Goal: Contribute content

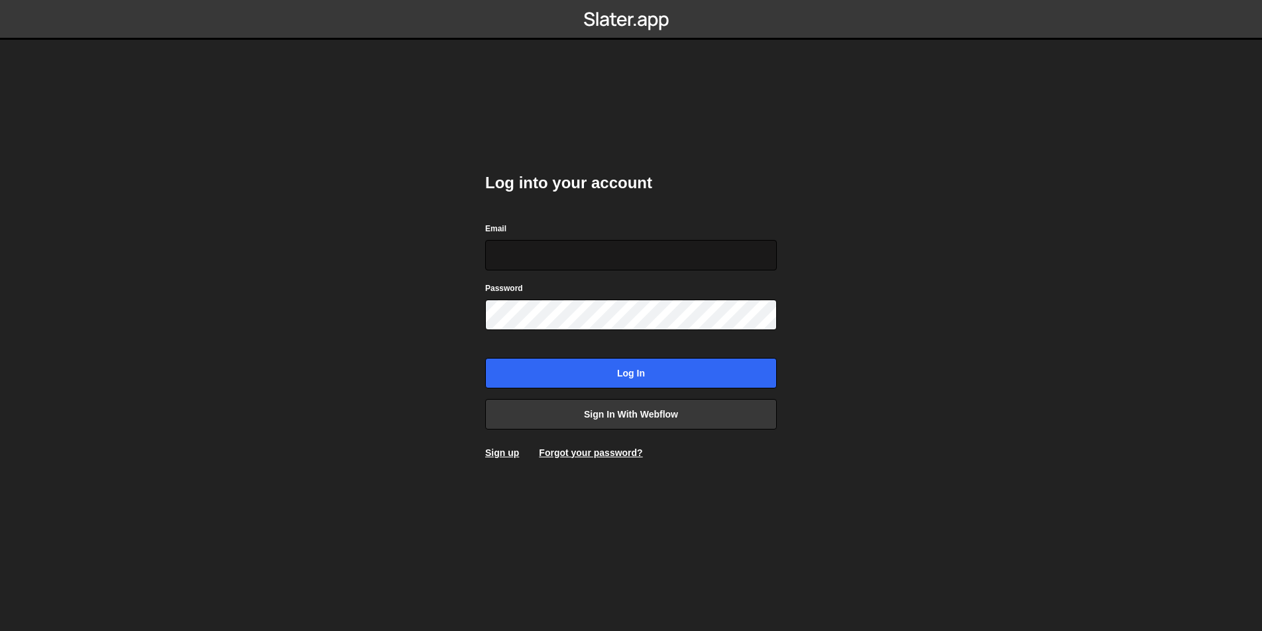
click at [586, 259] on input "Email" at bounding box center [631, 255] width 292 height 30
type input "[EMAIL_ADDRESS][DOMAIN_NAME]"
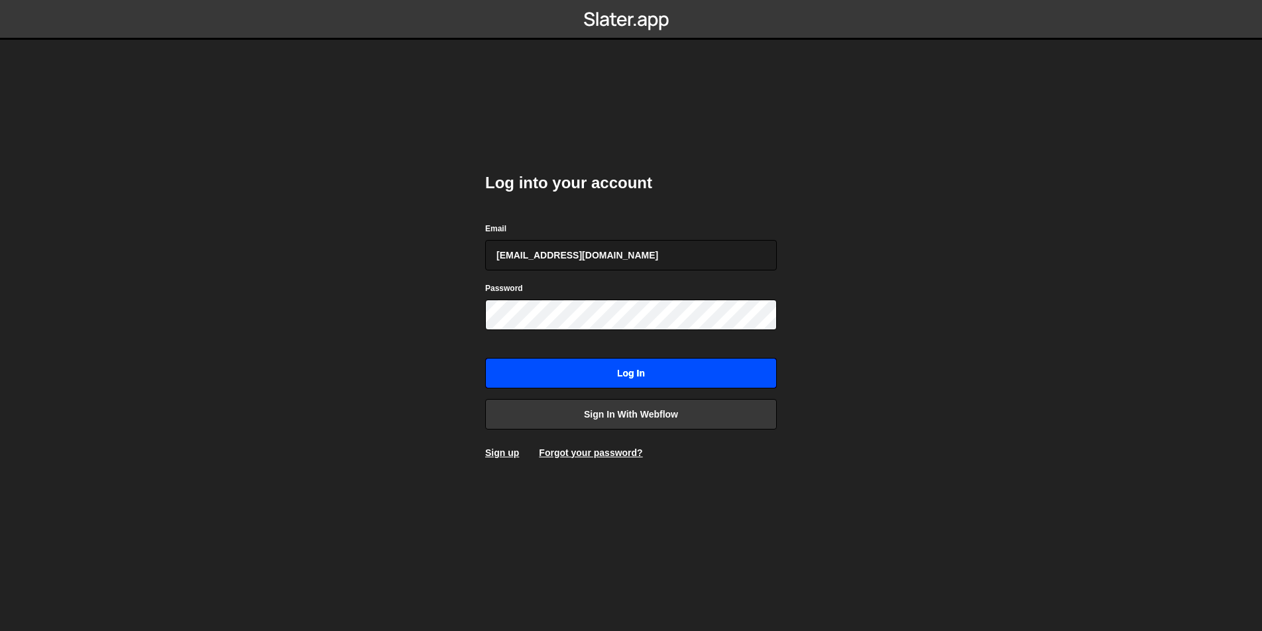
click at [593, 362] on input "Log in" at bounding box center [631, 373] width 292 height 30
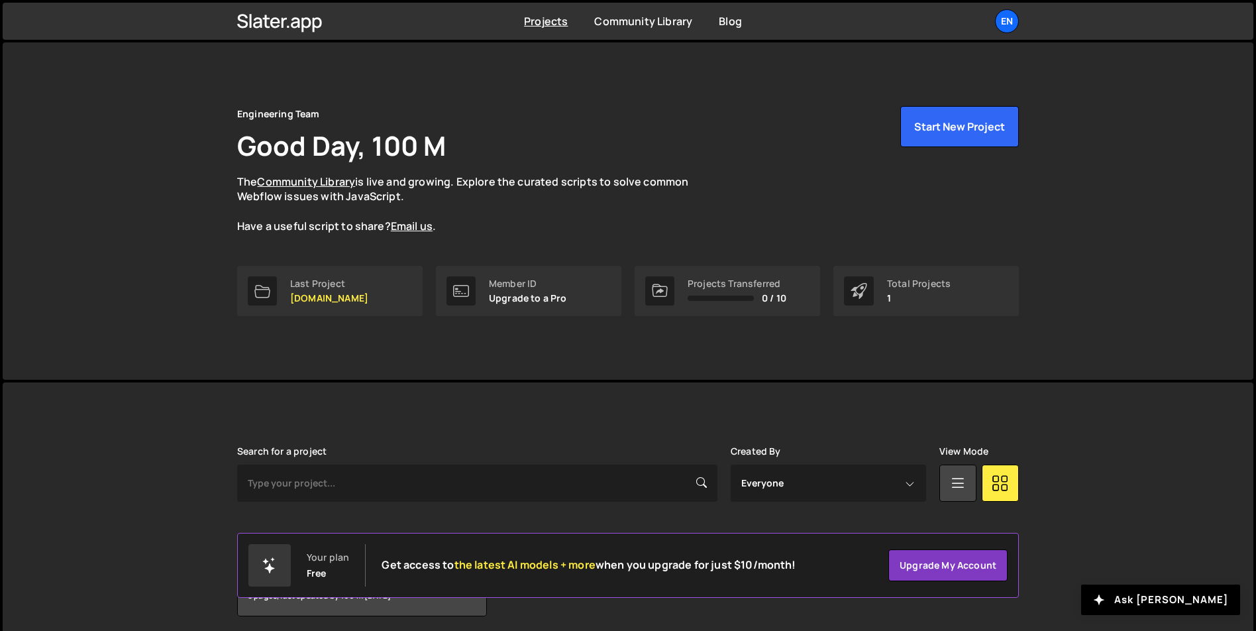
drag, startPoint x: 1211, startPoint y: 40, endPoint x: 1176, endPoint y: 60, distance: 39.5
click at [368, 300] on link "Last Project womwell.com" at bounding box center [330, 291] width 186 height 50
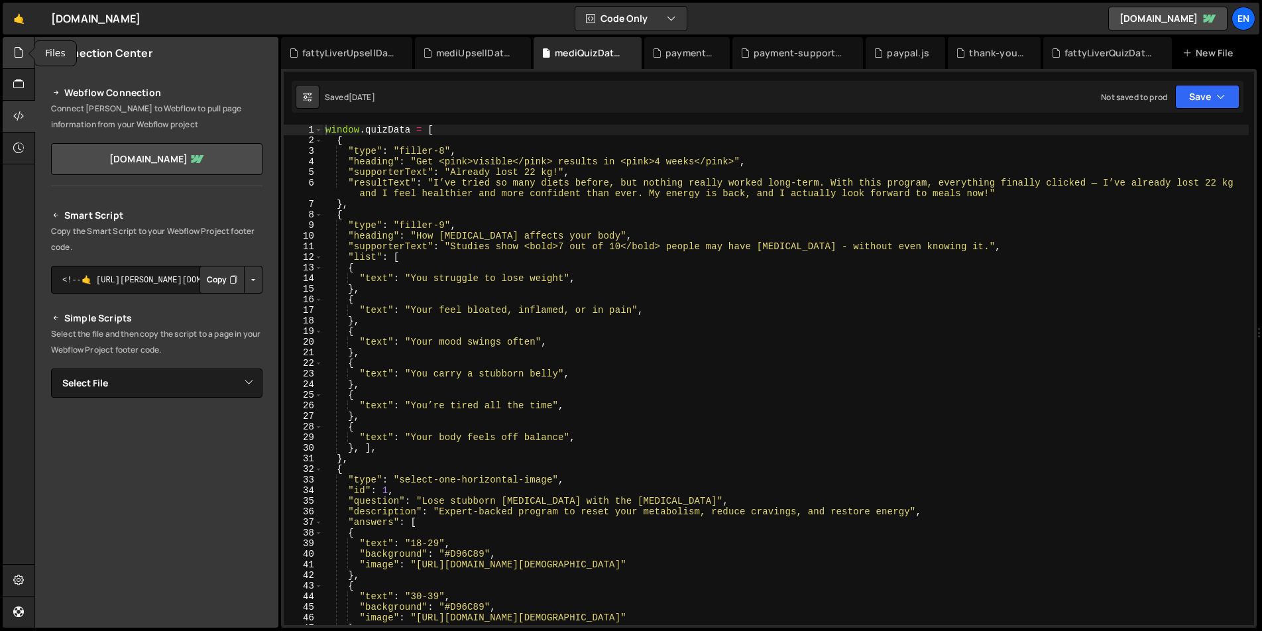
click at [18, 56] on icon at bounding box center [18, 52] width 11 height 15
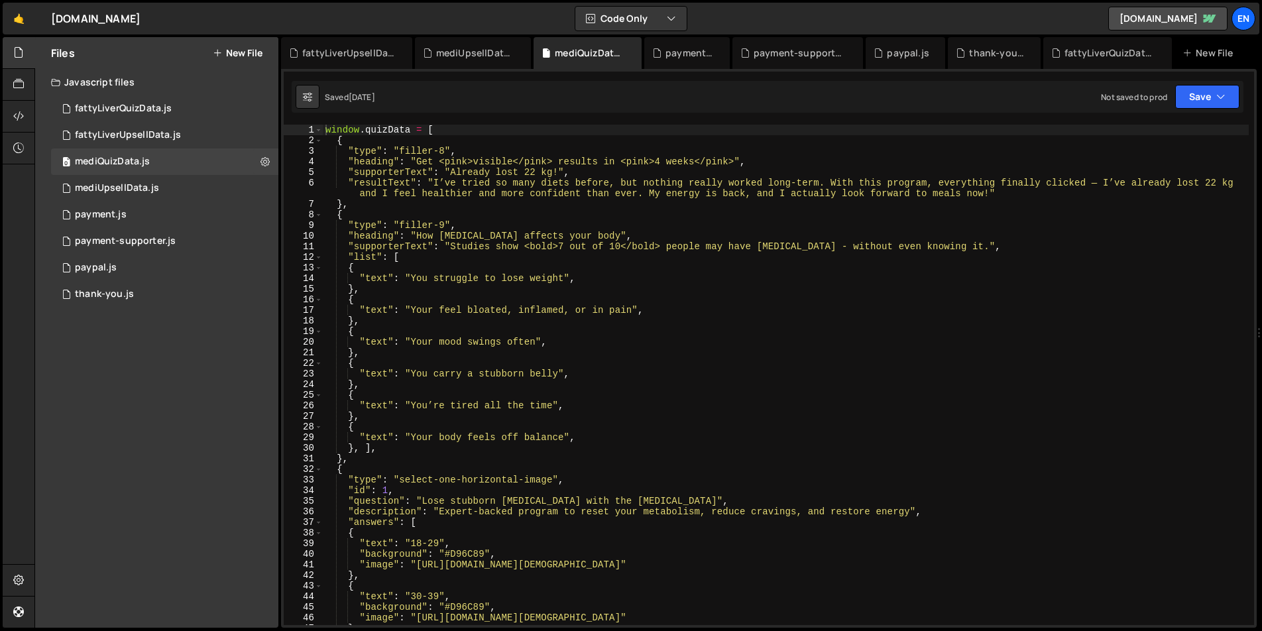
click at [246, 52] on button "New File" at bounding box center [238, 53] width 50 height 11
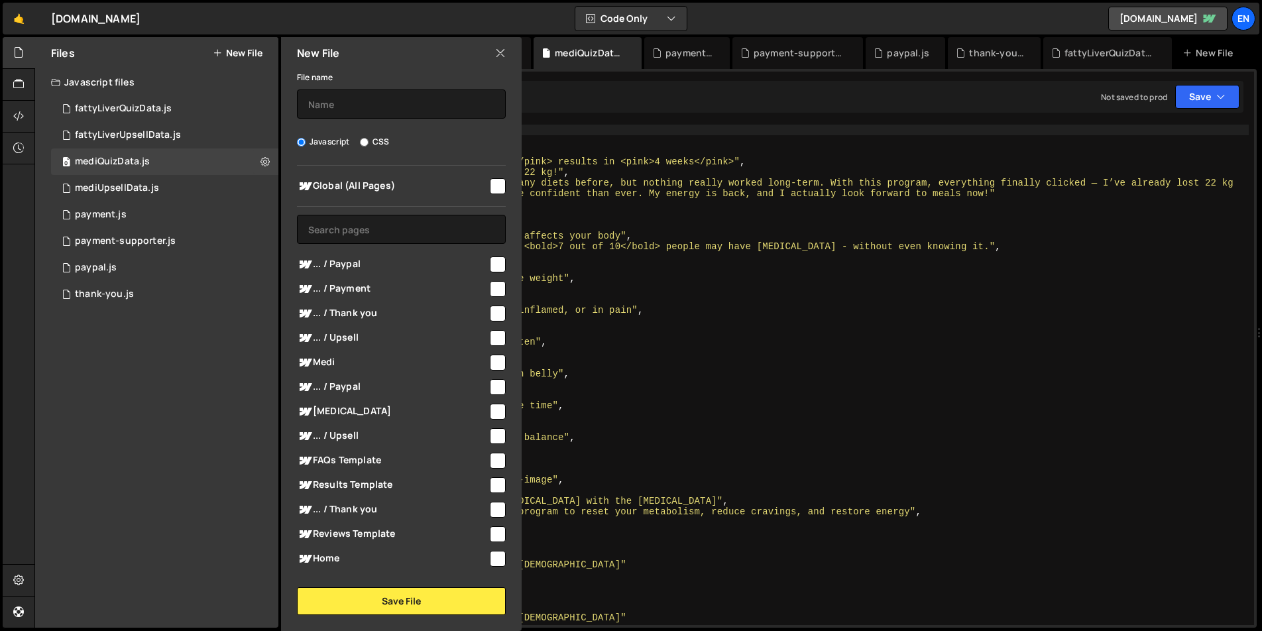
click at [378, 144] on label "CSS" at bounding box center [374, 141] width 29 height 13
click at [368, 144] on input "CSS" at bounding box center [364, 142] width 9 height 9
radio input "true"
click at [370, 102] on input "text" at bounding box center [401, 103] width 209 height 29
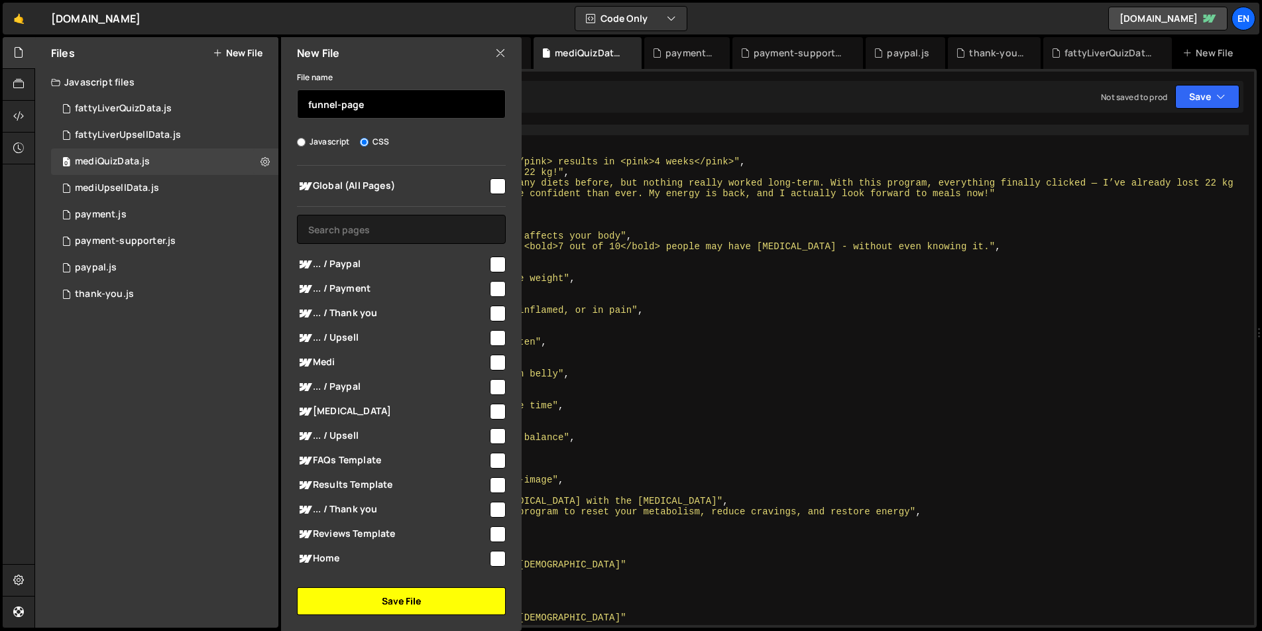
type input "funnel-page"
click at [432, 596] on button "Save File" at bounding box center [401, 601] width 209 height 28
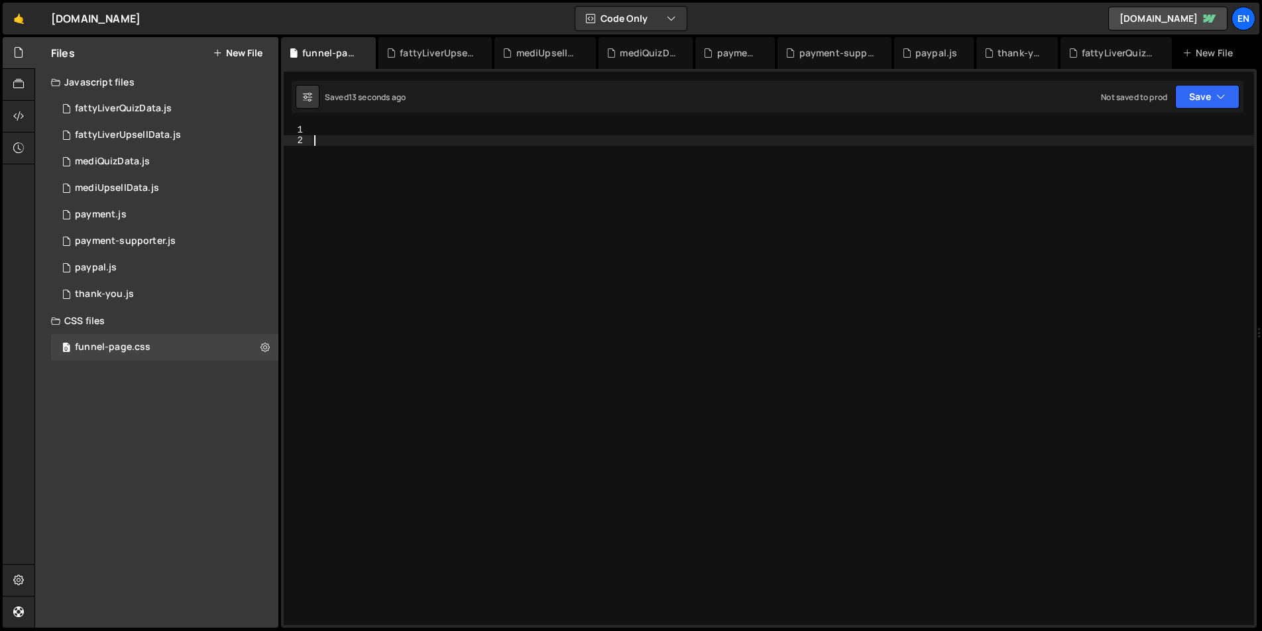
click at [457, 188] on div at bounding box center [782, 385] width 942 height 521
paste textarea "</style>"
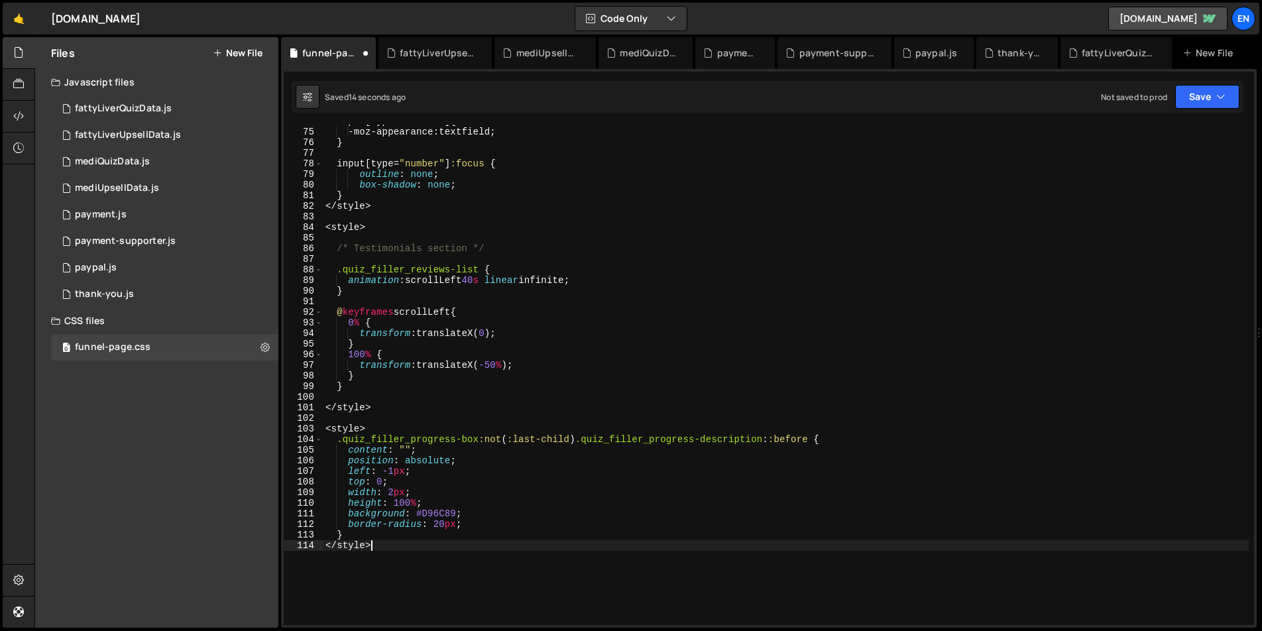
scroll to position [891, 0]
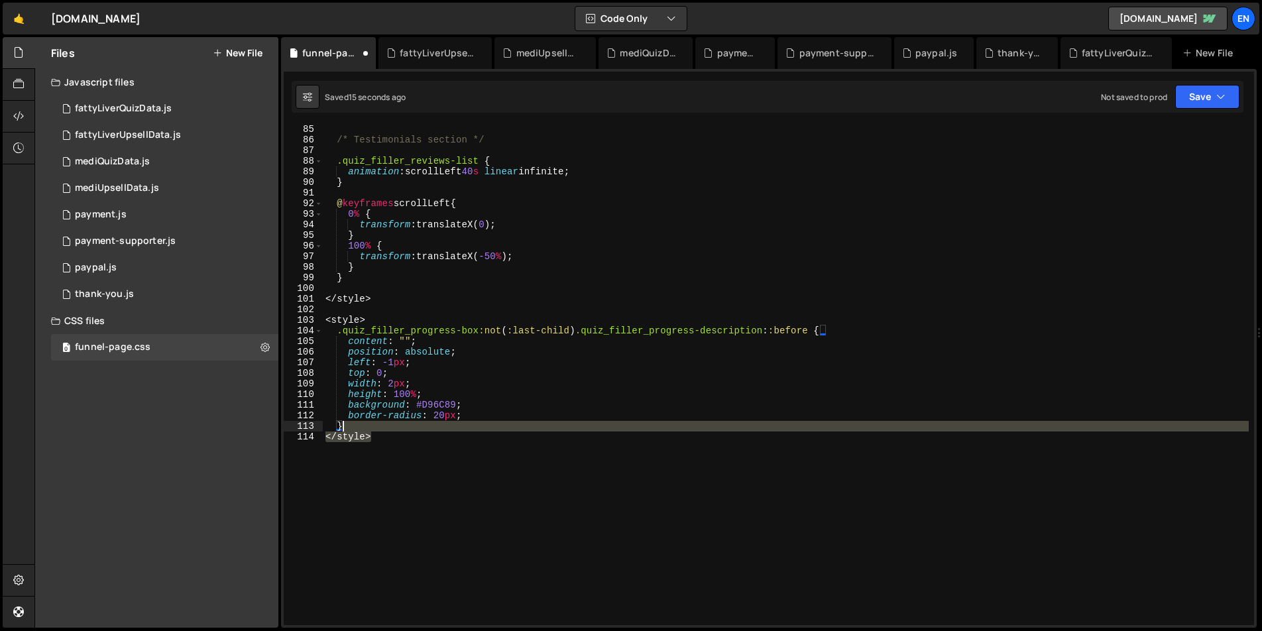
click at [383, 429] on div "/* Testimonials section */ .quiz_filler_reviews-list { animation : scrollLeft 4…" at bounding box center [786, 384] width 926 height 521
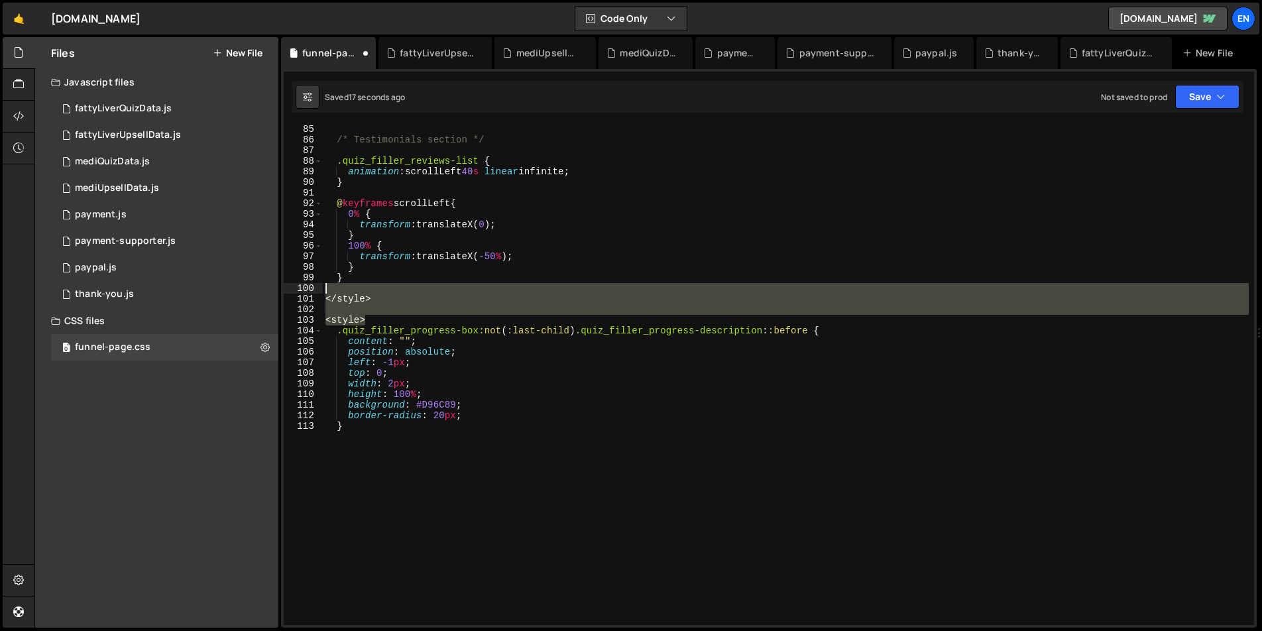
drag, startPoint x: 394, startPoint y: 322, endPoint x: 396, endPoint y: 290, distance: 31.9
click at [396, 290] on div "/* Testimonials section */ .quiz_filler_reviews-list { animation : scrollLeft 4…" at bounding box center [786, 384] width 926 height 521
type textarea "</style>"
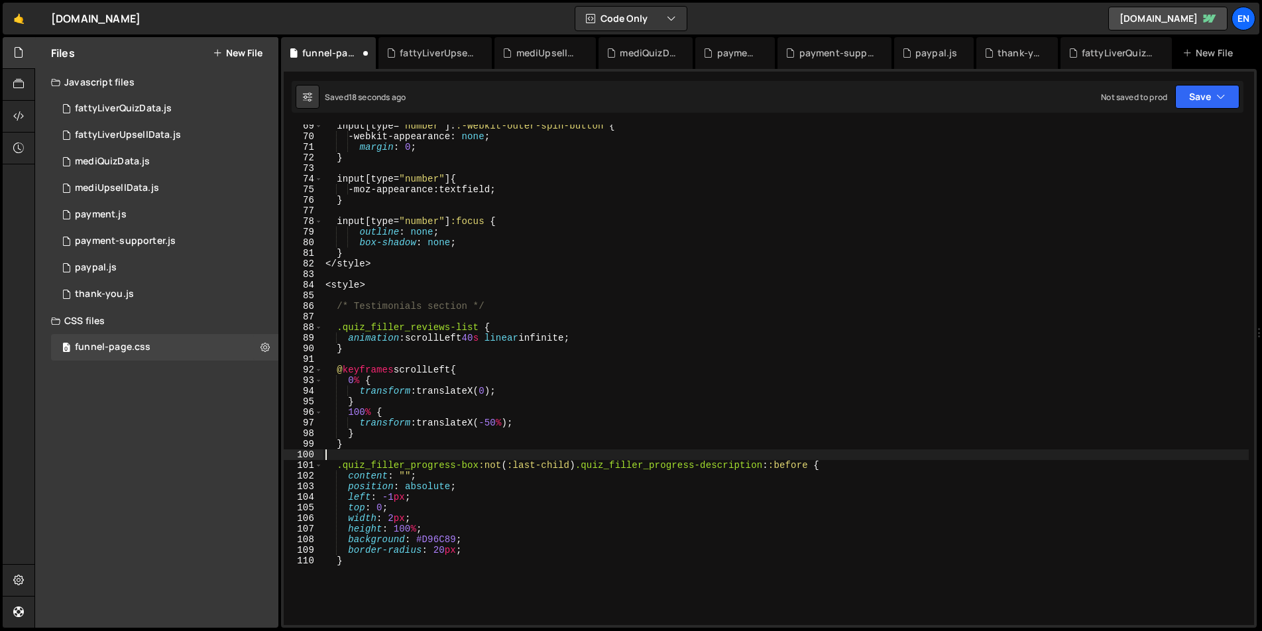
scroll to position [719, 0]
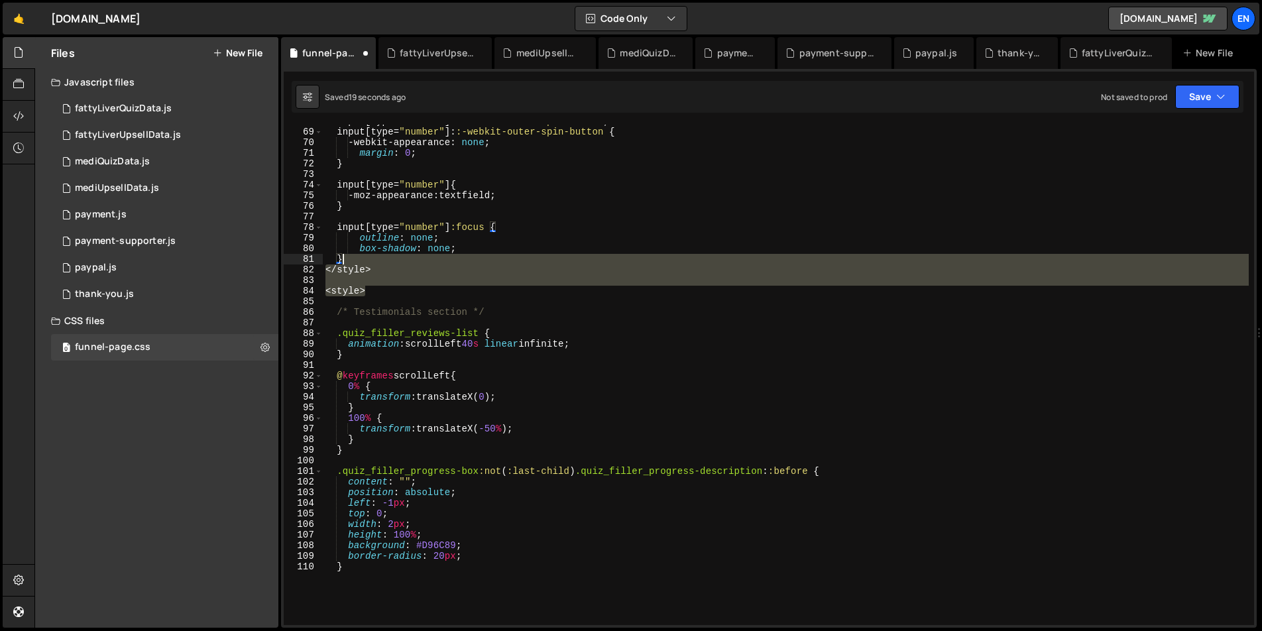
drag, startPoint x: 374, startPoint y: 286, endPoint x: 376, endPoint y: 256, distance: 29.2
click at [376, 256] on div "input [ type = " number " ]: :-webkit-inner-spin-button , input [ type = " numb…" at bounding box center [786, 376] width 926 height 521
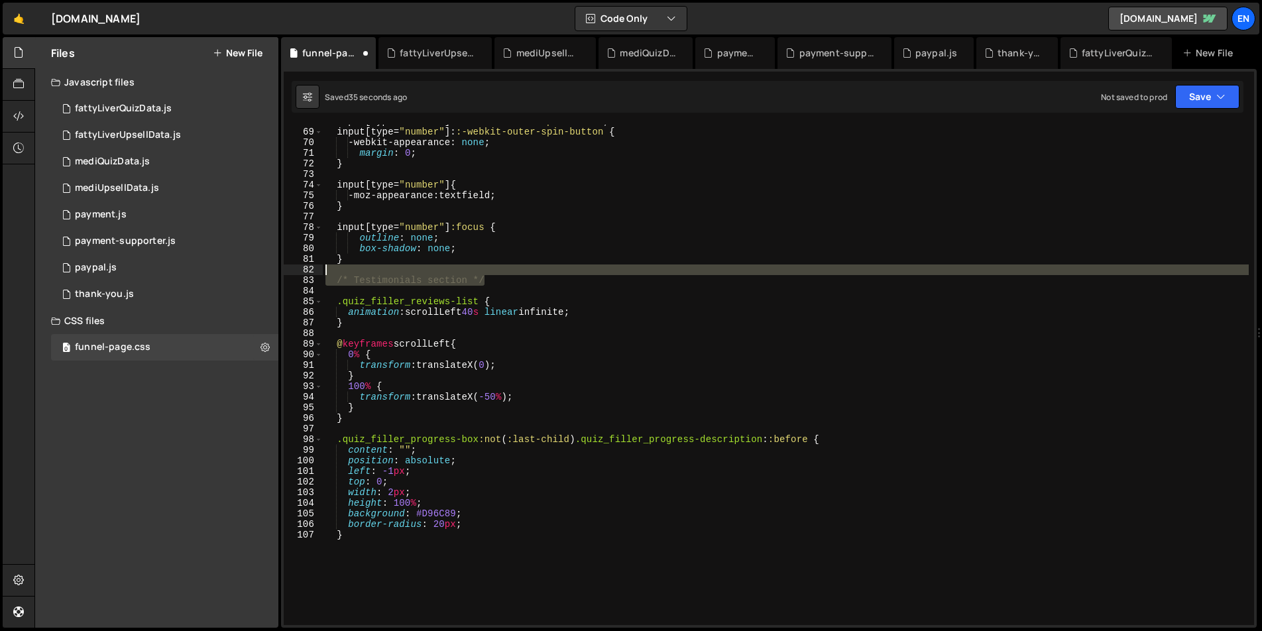
drag, startPoint x: 512, startPoint y: 284, endPoint x: 513, endPoint y: 272, distance: 11.9
click at [513, 272] on div "input [ type = " number " ]: :-webkit-inner-spin-button , input [ type = " numb…" at bounding box center [786, 376] width 926 height 521
type textarea "/* Testimonials section */"
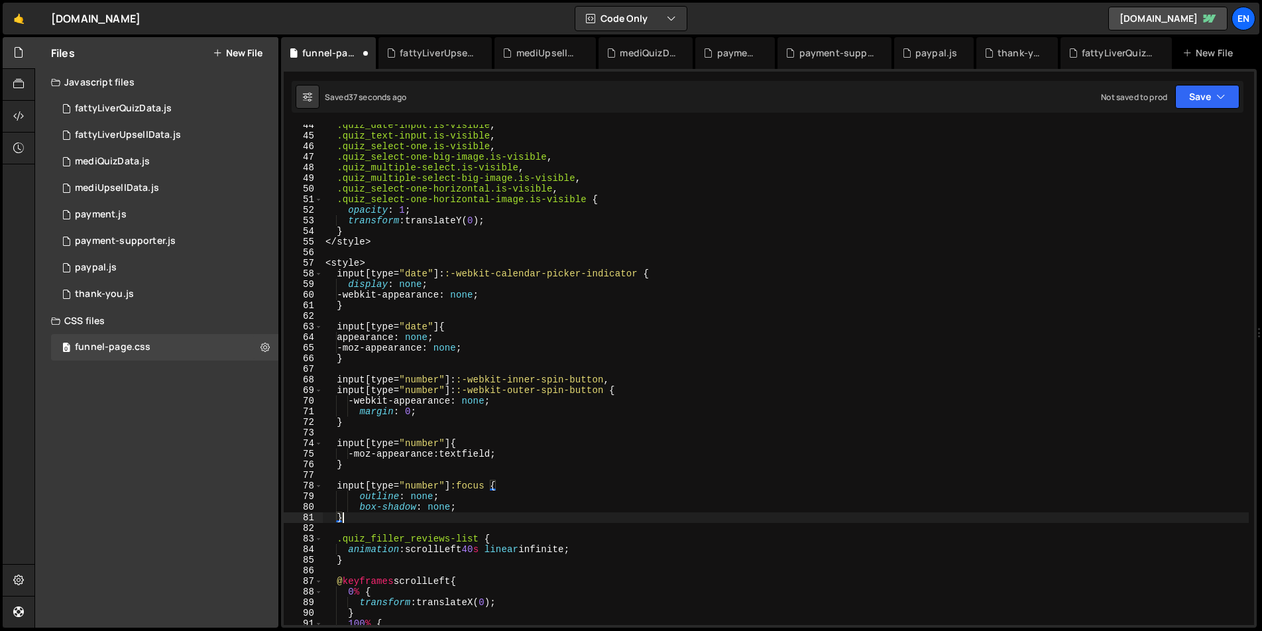
scroll to position [393, 0]
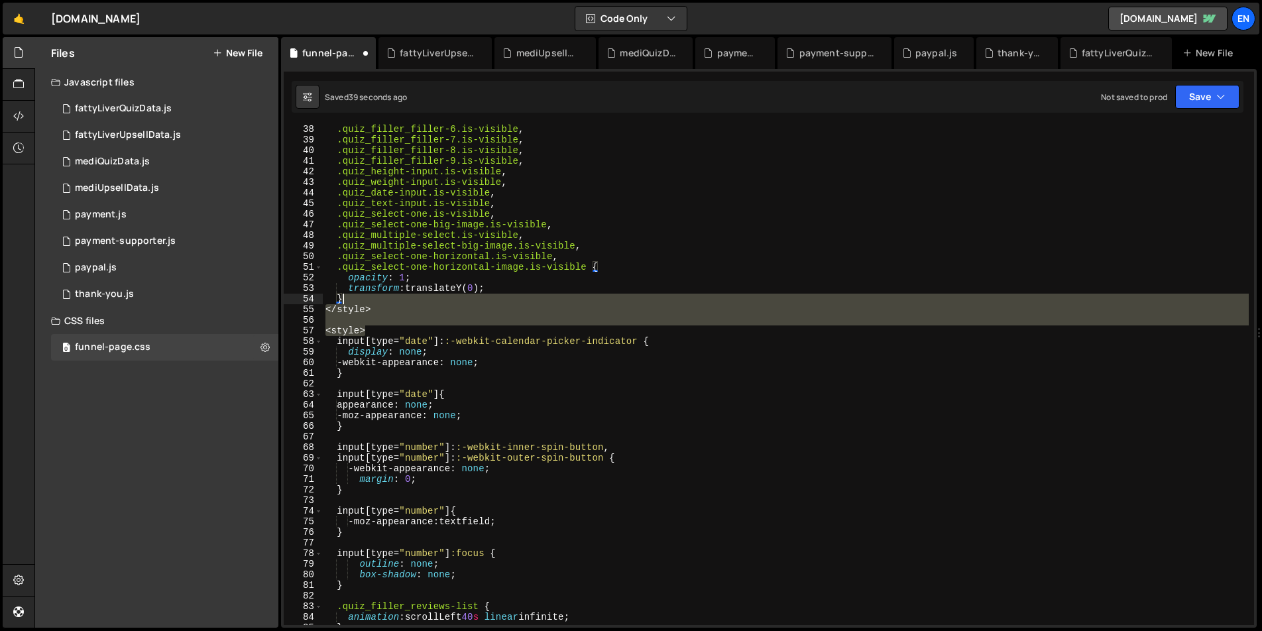
drag, startPoint x: 374, startPoint y: 330, endPoint x: 372, endPoint y: 299, distance: 31.2
click at [372, 299] on div ".quiz_filler_filler-6.is-visible , .quiz_filler_filler-7.is-visible , .quiz_fil…" at bounding box center [786, 384] width 926 height 521
type textarea "}"
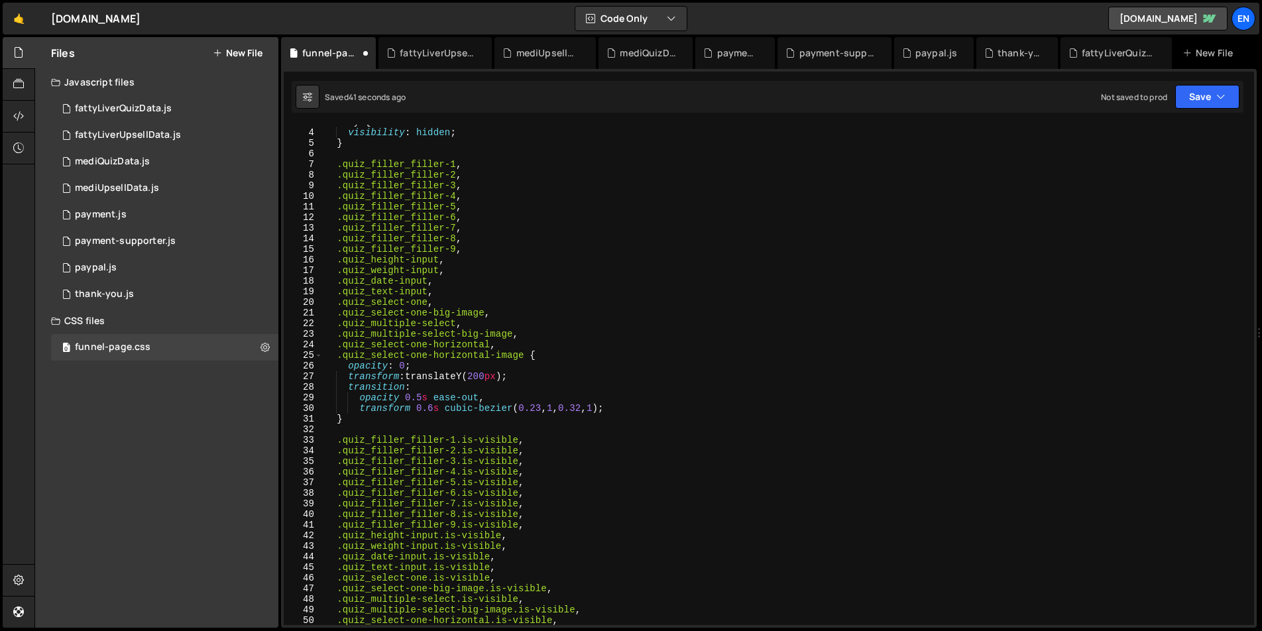
scroll to position [0, 0]
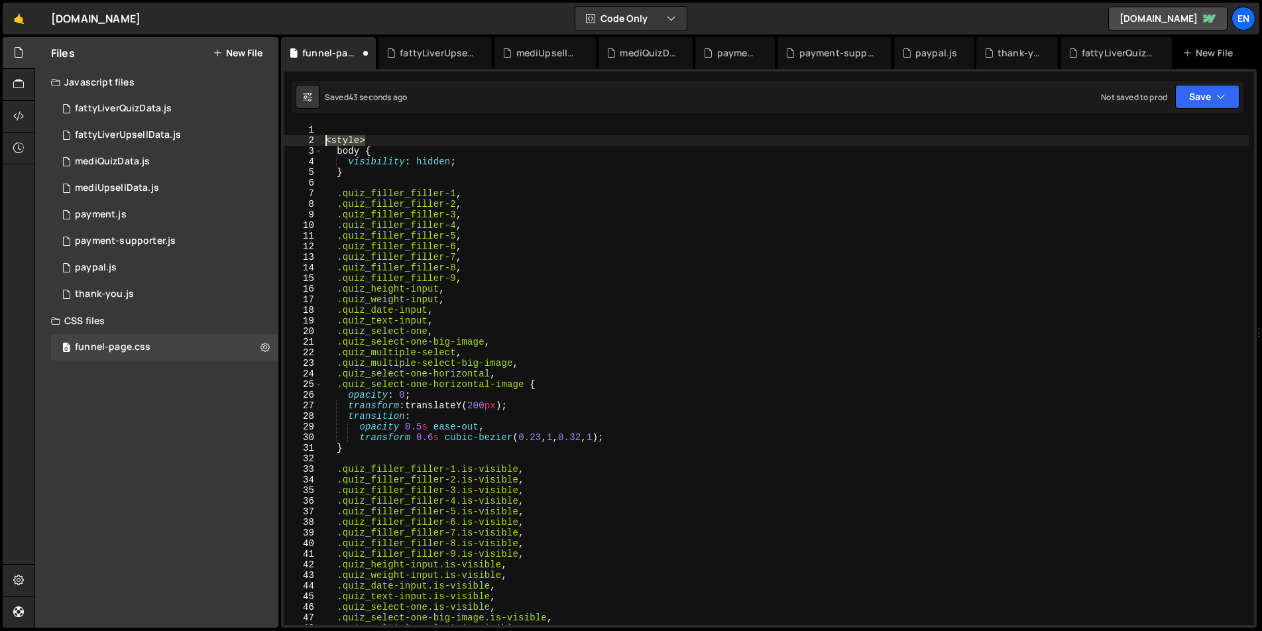
drag, startPoint x: 377, startPoint y: 143, endPoint x: 284, endPoint y: 136, distance: 93.1
click at [284, 136] on div "1 2 3 4 5 6 7 8 9 10 11 12 13 14 15 16 17 18 19 20 21 22 23 24 25 26 27 28 29 3…" at bounding box center [769, 375] width 970 height 500
type textarea "<style>"
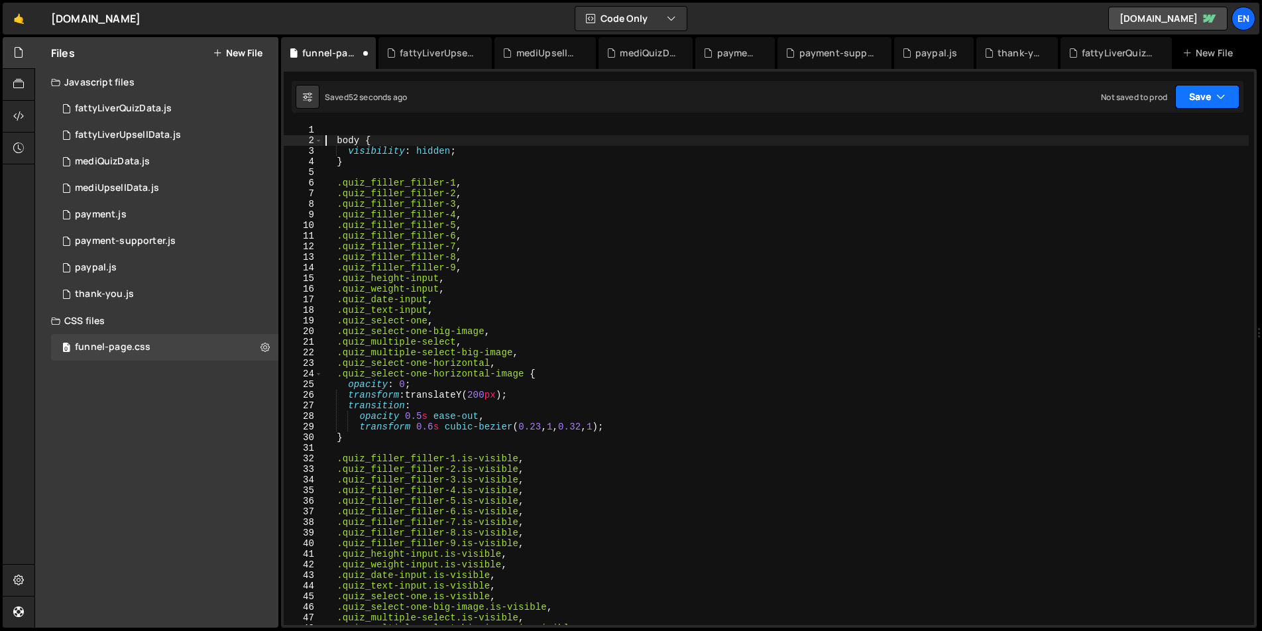
type textarea "body {"
click at [1209, 90] on button "Save" at bounding box center [1207, 97] width 64 height 24
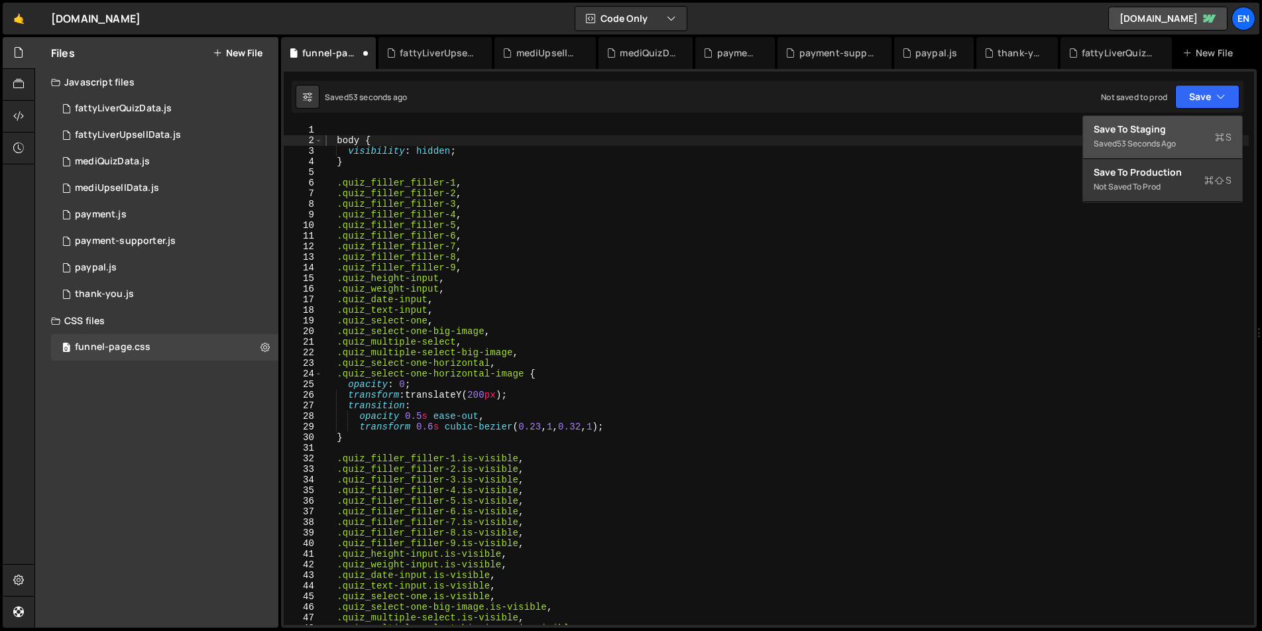
click at [1164, 136] on div "Saved 53 seconds ago" at bounding box center [1162, 144] width 138 height 16
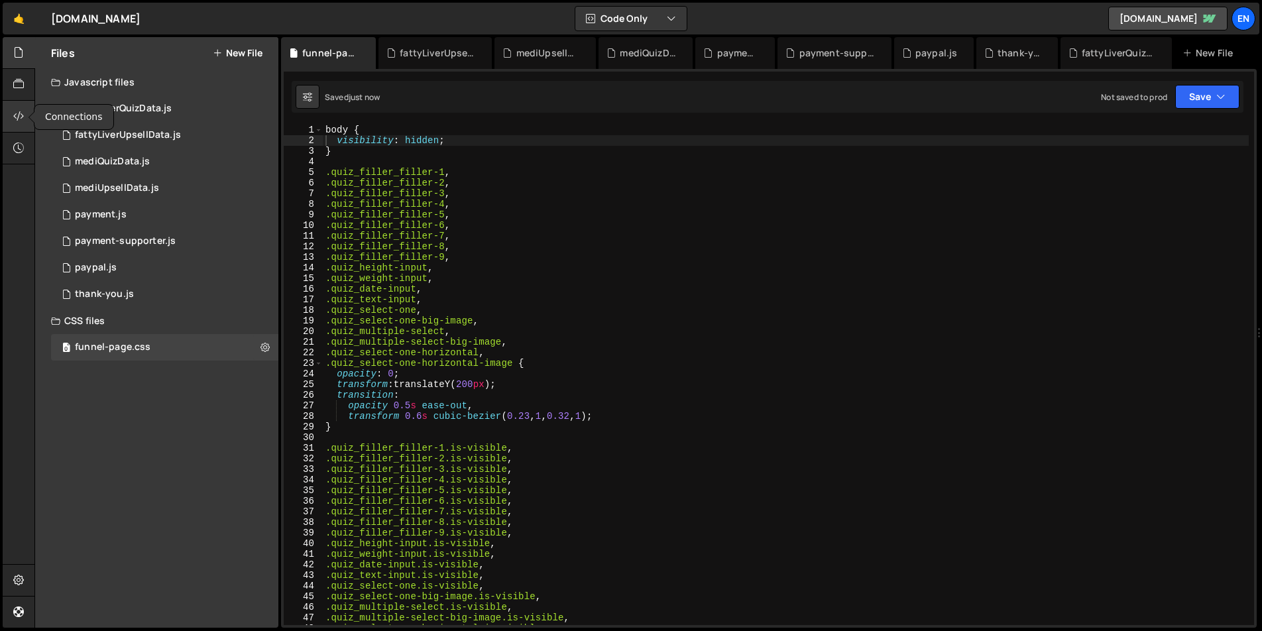
click at [17, 115] on icon at bounding box center [18, 116] width 11 height 15
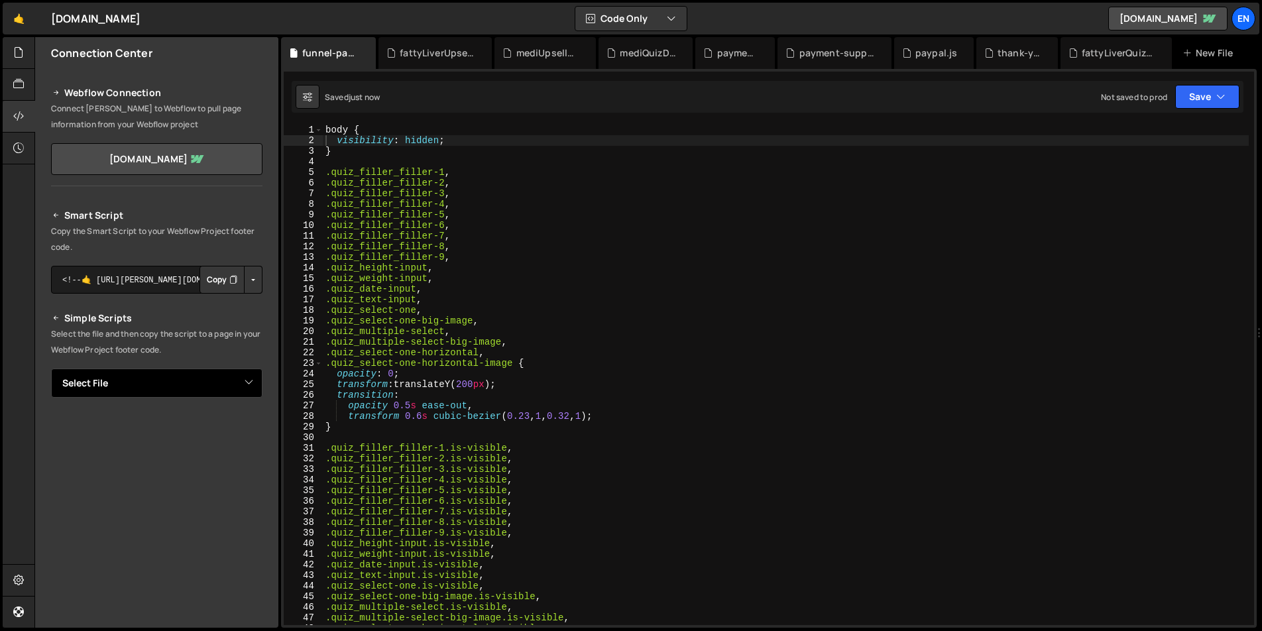
click at [144, 383] on select "Select File fattyLiverQuizData.js fattyLiverUpsellData.js mediQuizData.js mediU…" at bounding box center [156, 382] width 211 height 29
select select "47008"
click at [51, 368] on select "Select File fattyLiverQuizData.js fattyLiverUpsellData.js mediQuizData.js mediU…" at bounding box center [156, 382] width 211 height 29
click at [229, 425] on icon "Button group with nested dropdown" at bounding box center [233, 427] width 8 height 13
click at [217, 425] on button "Copy" at bounding box center [221, 428] width 45 height 28
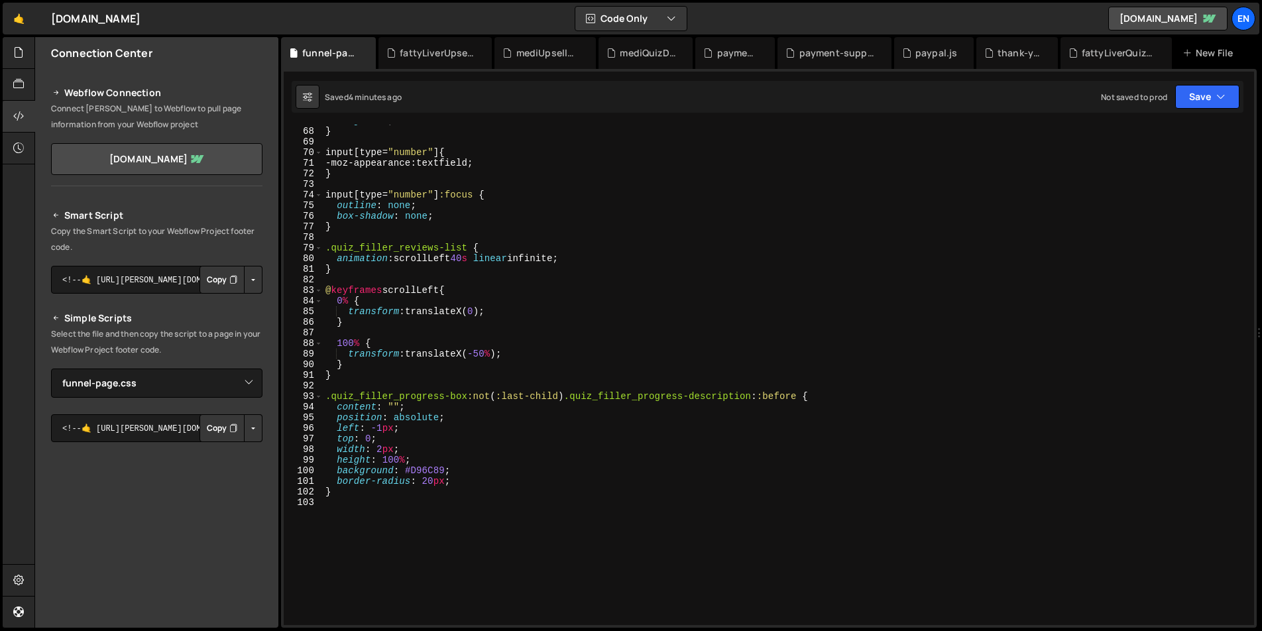
scroll to position [721, 0]
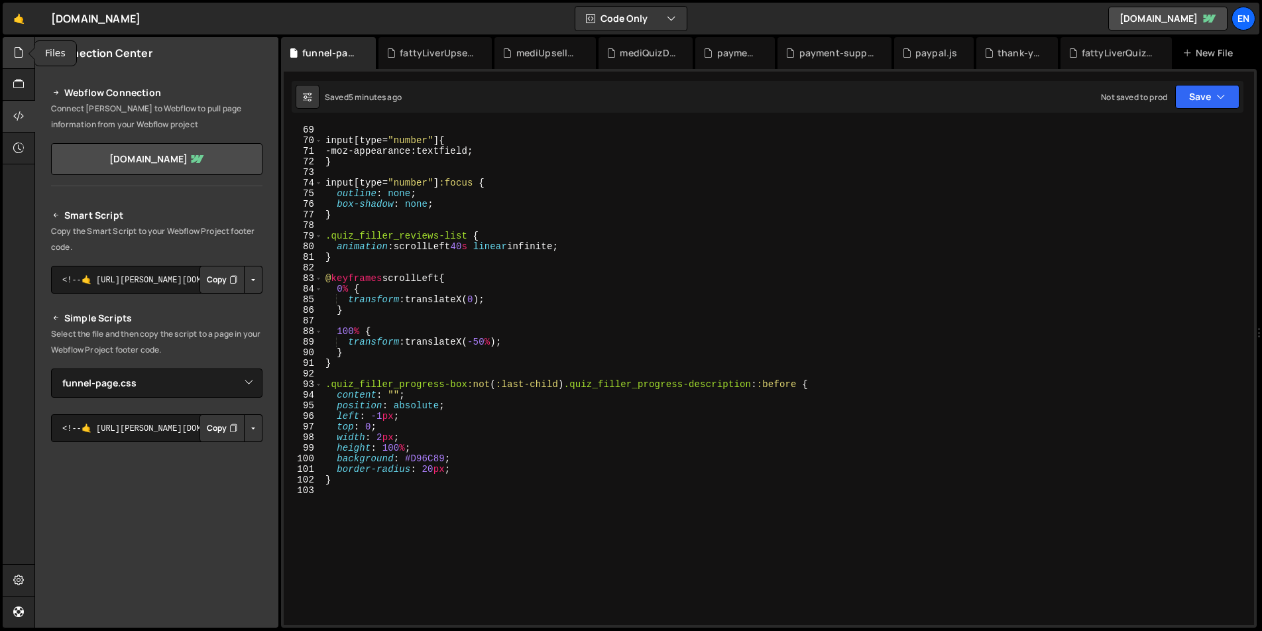
click at [18, 54] on icon at bounding box center [18, 52] width 11 height 15
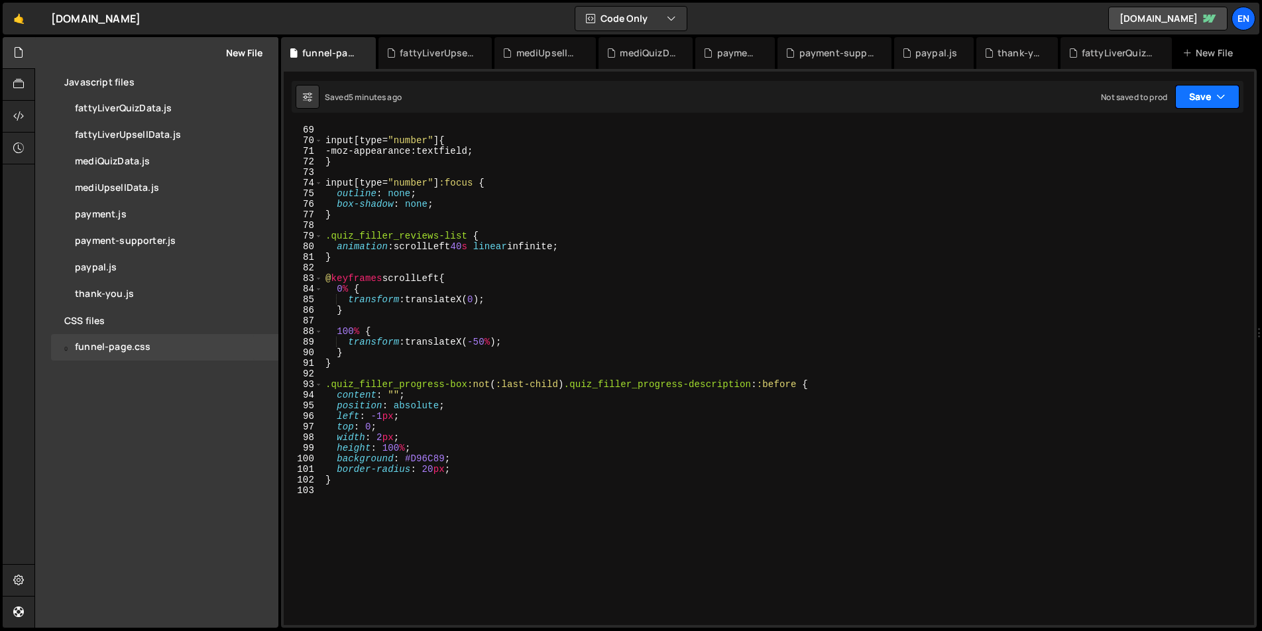
click at [1223, 98] on icon "button" at bounding box center [1220, 96] width 9 height 13
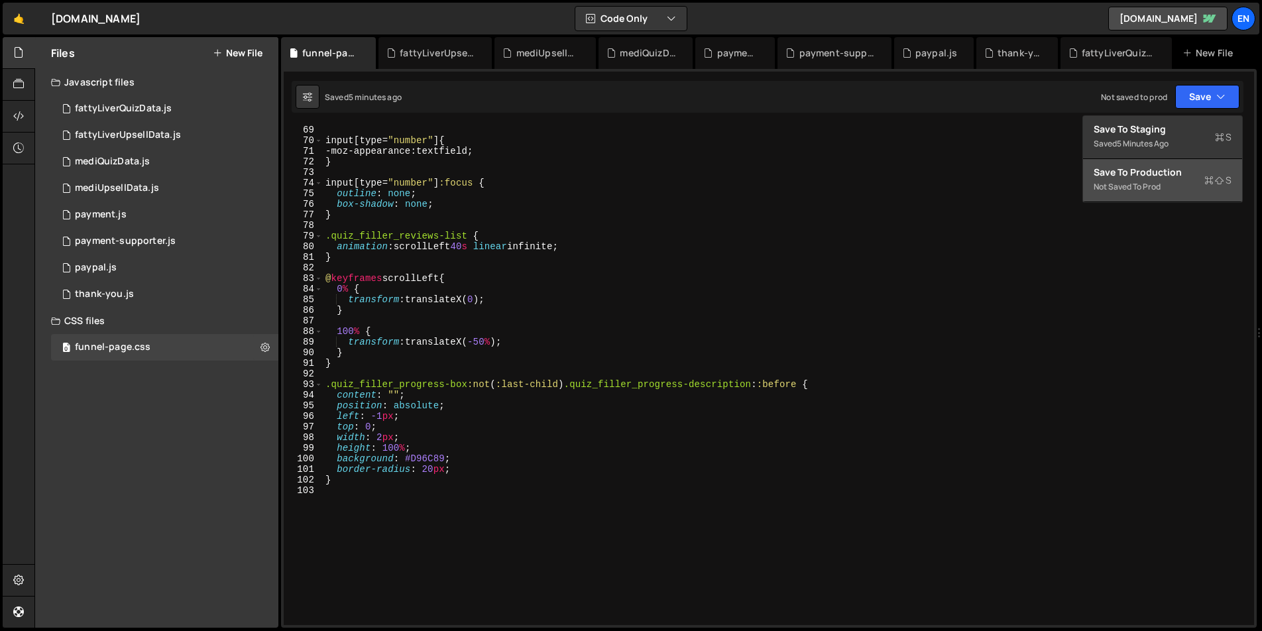
click at [1168, 180] on div "Not saved to prod" at bounding box center [1162, 187] width 138 height 16
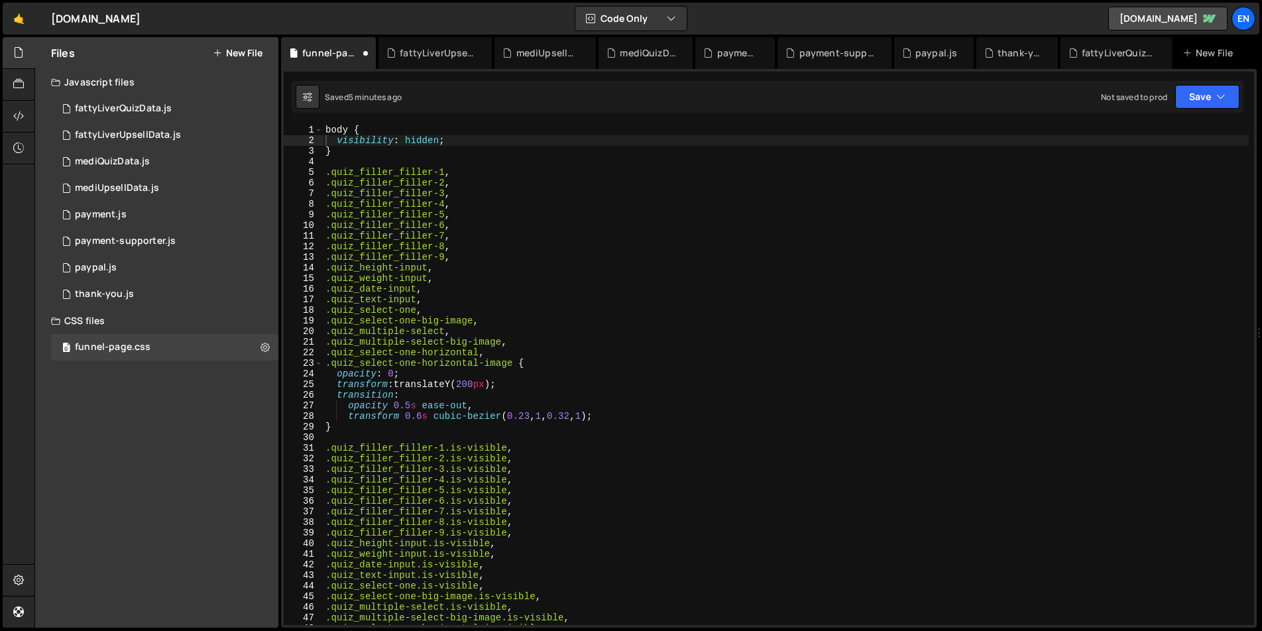
scroll to position [0, 0]
